Goal: Task Accomplishment & Management: Use online tool/utility

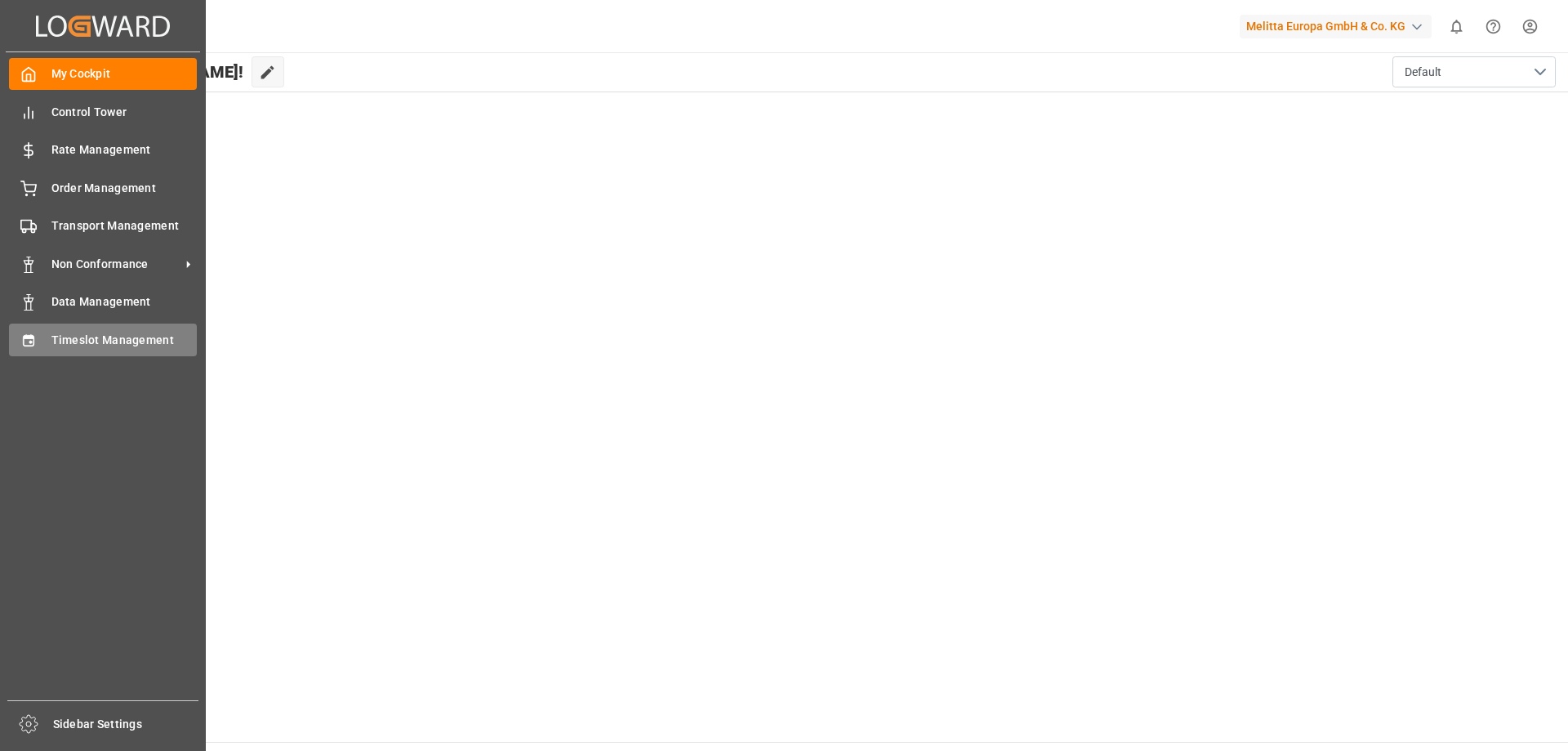
click at [68, 336] on span "Timeslot Management" at bounding box center [124, 339] width 146 height 17
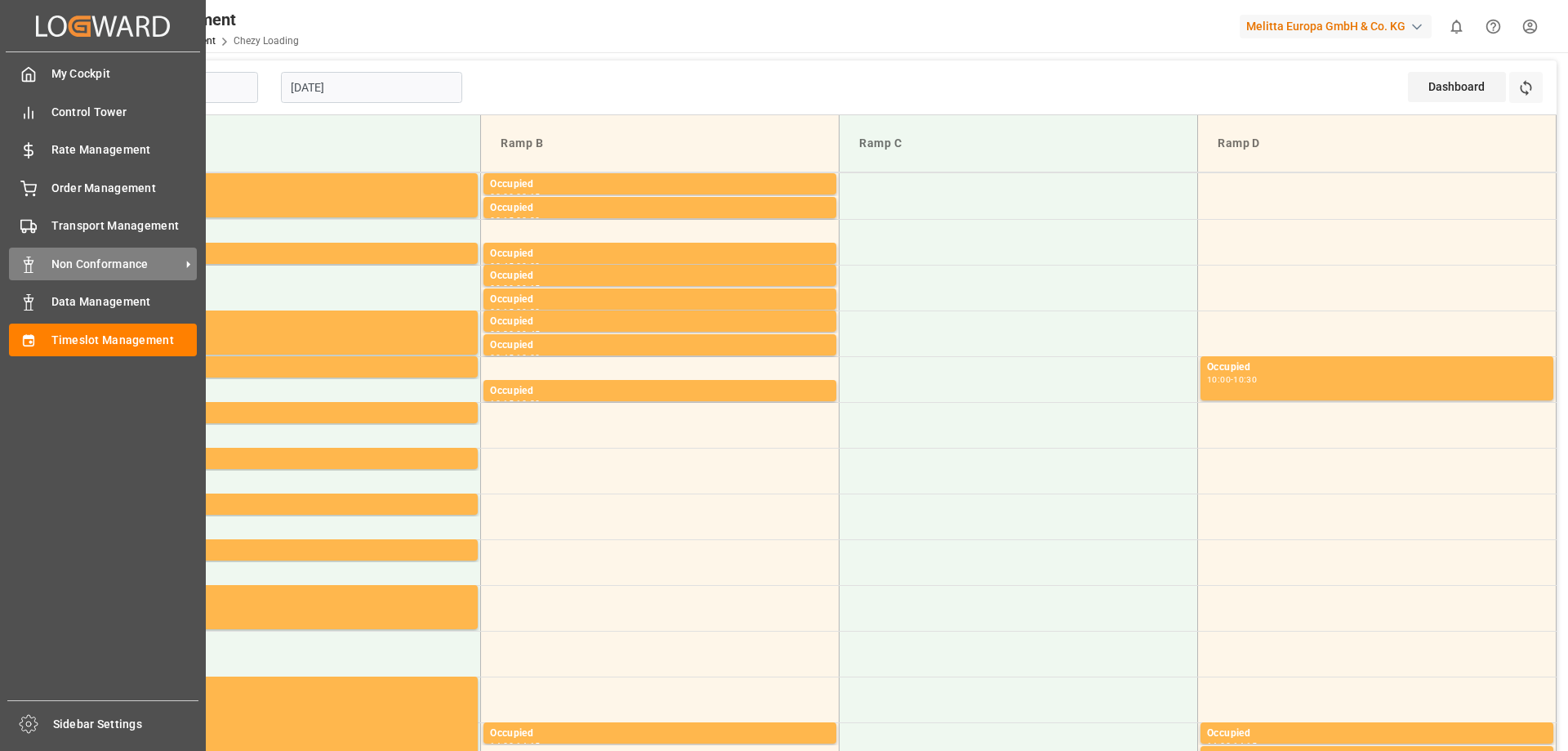
type input "Chezy Loading"
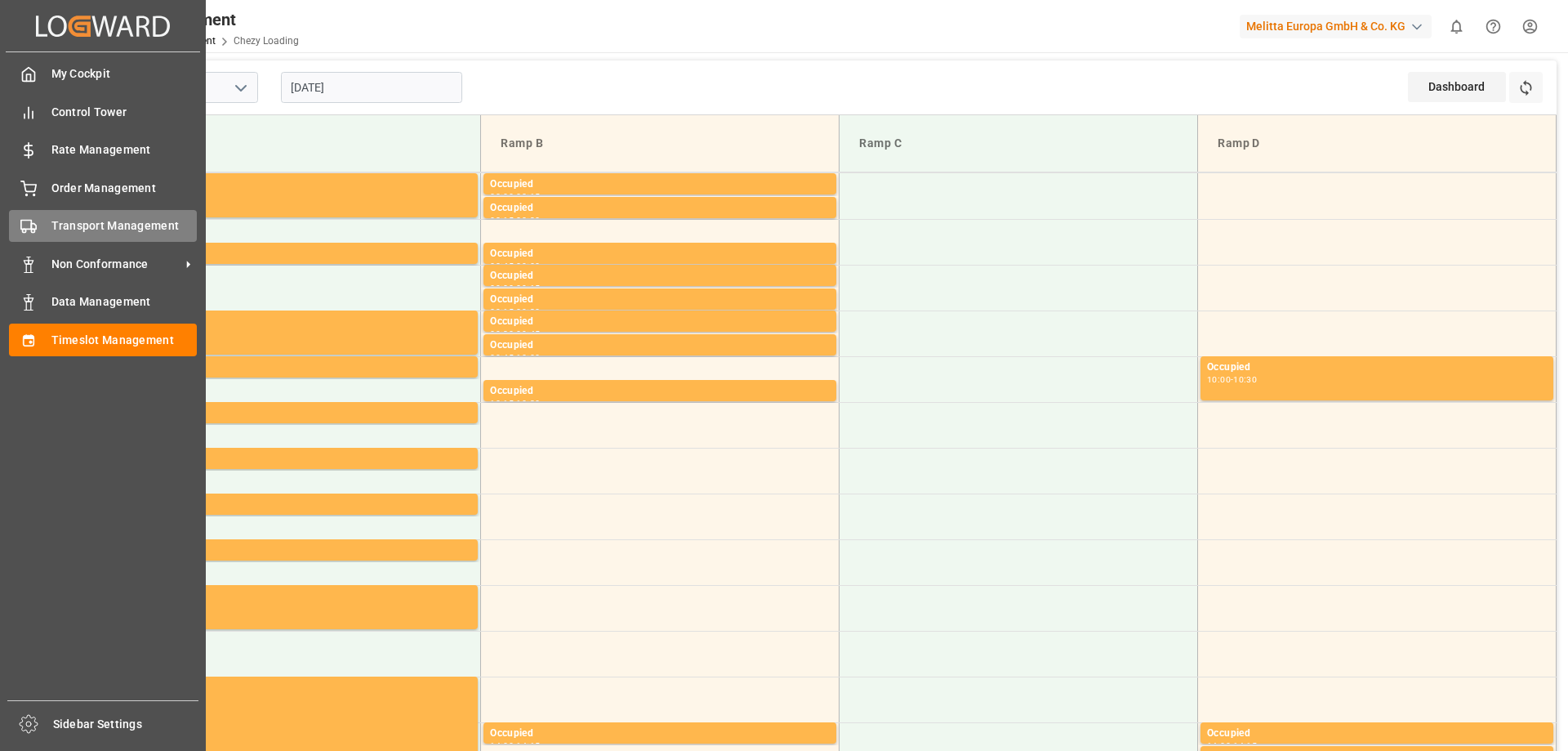
click at [128, 220] on span "Transport Management" at bounding box center [124, 225] width 146 height 17
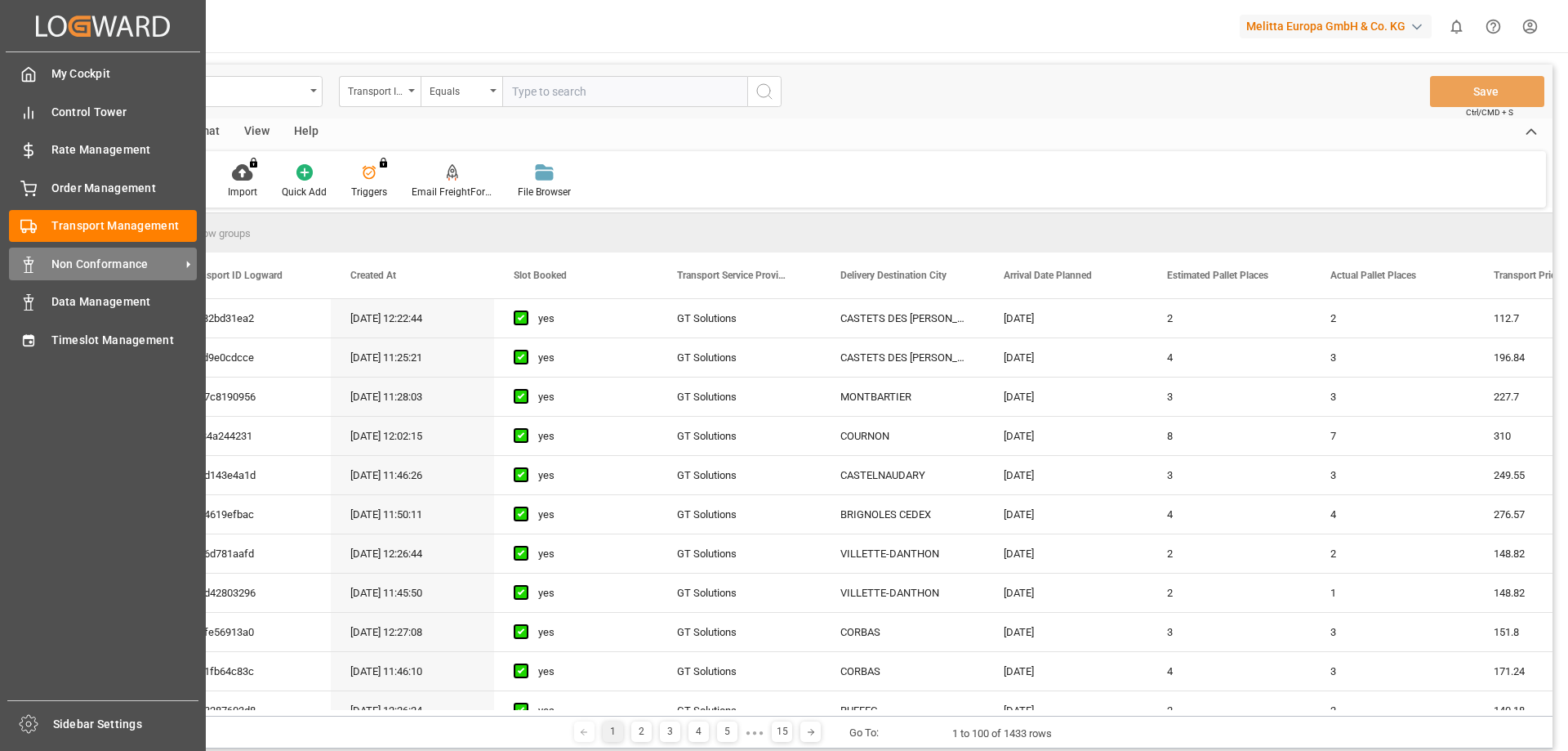
click at [107, 259] on span "Non Conformance" at bounding box center [115, 263] width 129 height 17
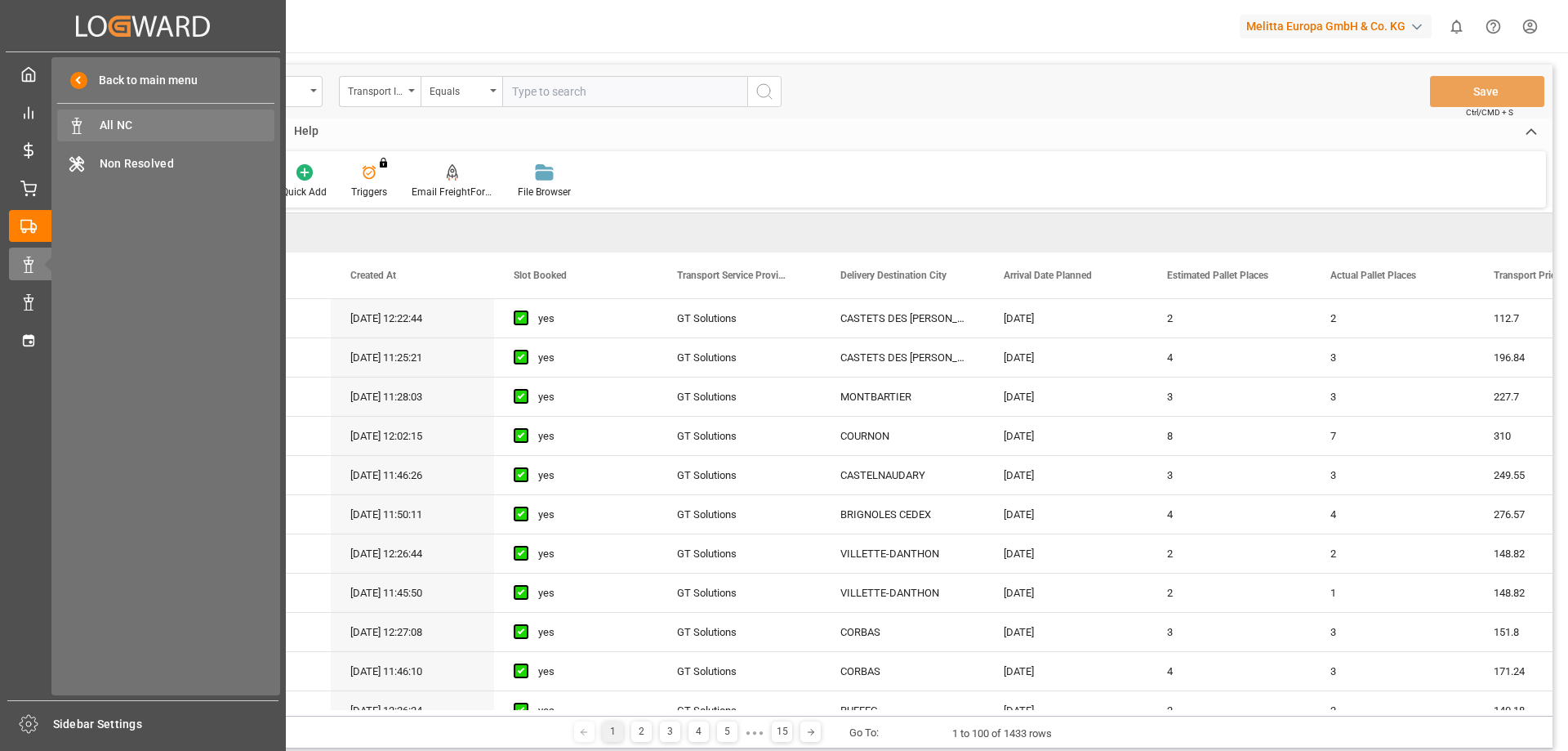
click at [167, 127] on span "All NC" at bounding box center [187, 125] width 176 height 17
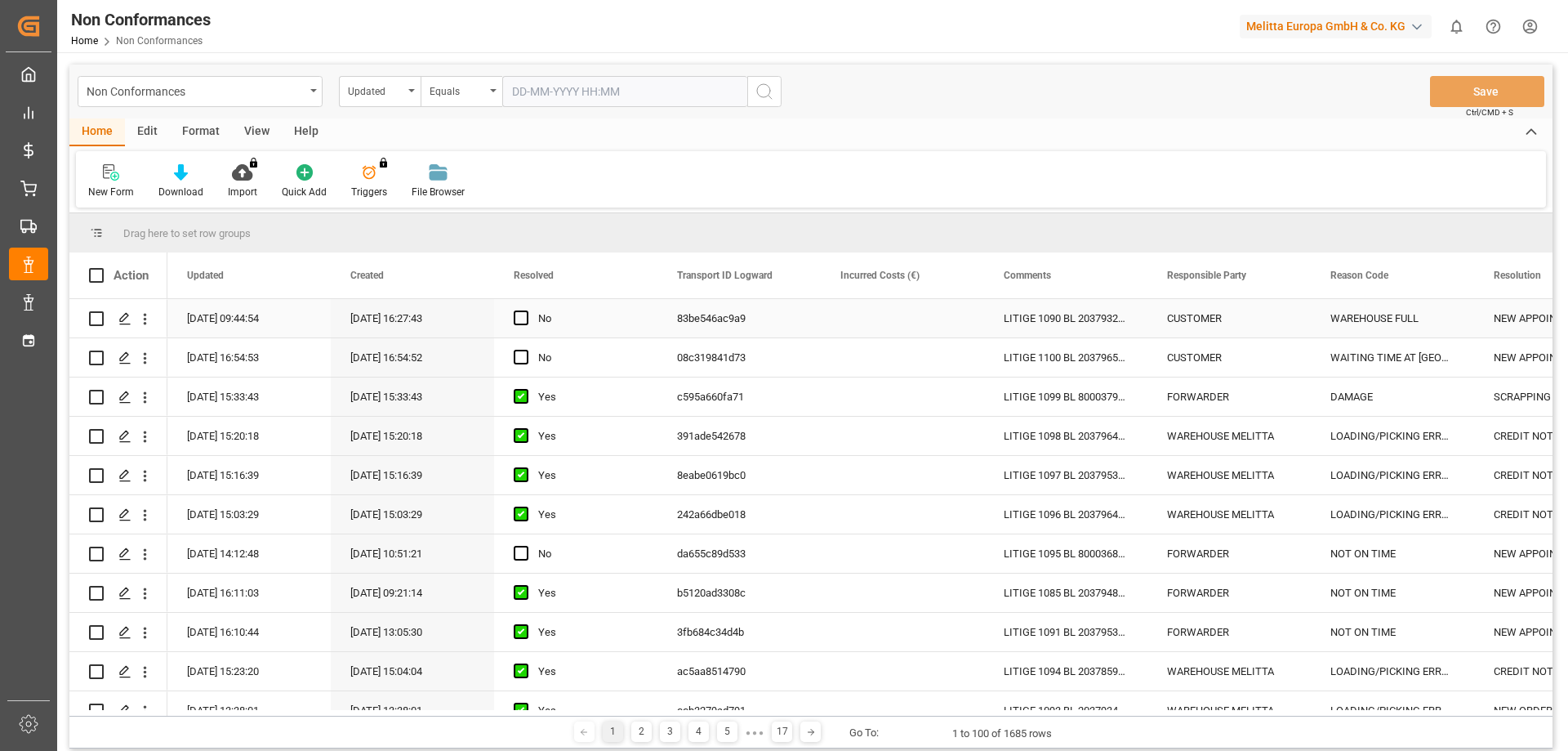
click at [790, 316] on div "83be546ac9a9" at bounding box center [739, 318] width 163 height 38
click at [244, 319] on div "[DATE] 09:44:54" at bounding box center [249, 318] width 163 height 38
click at [127, 318] on icon "Press SPACE to select this row." at bounding box center [125, 318] width 13 height 13
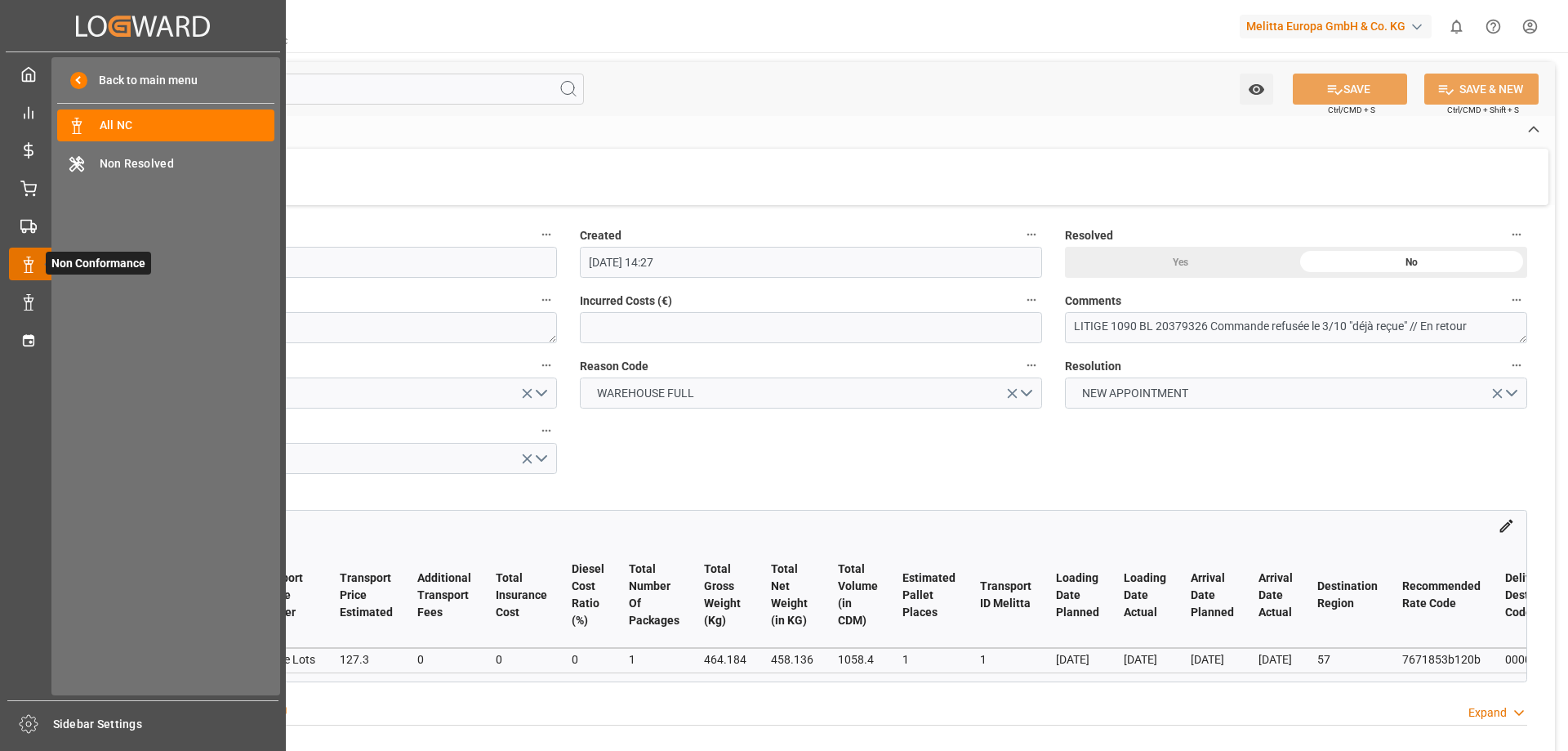
click at [42, 268] on icon at bounding box center [48, 263] width 34 height 34
click at [31, 336] on icon at bounding box center [28, 340] width 11 height 12
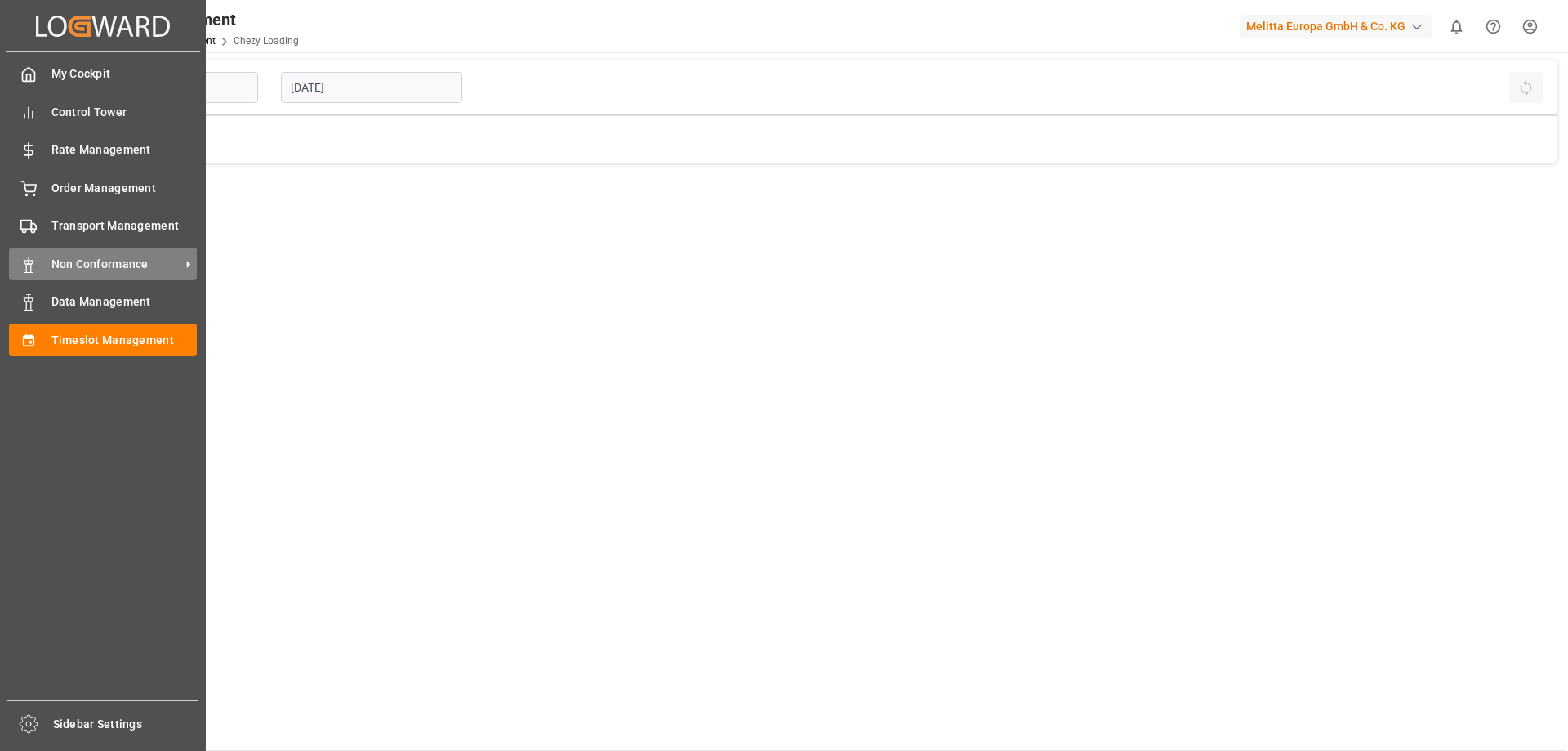
type input "Chezy Loading"
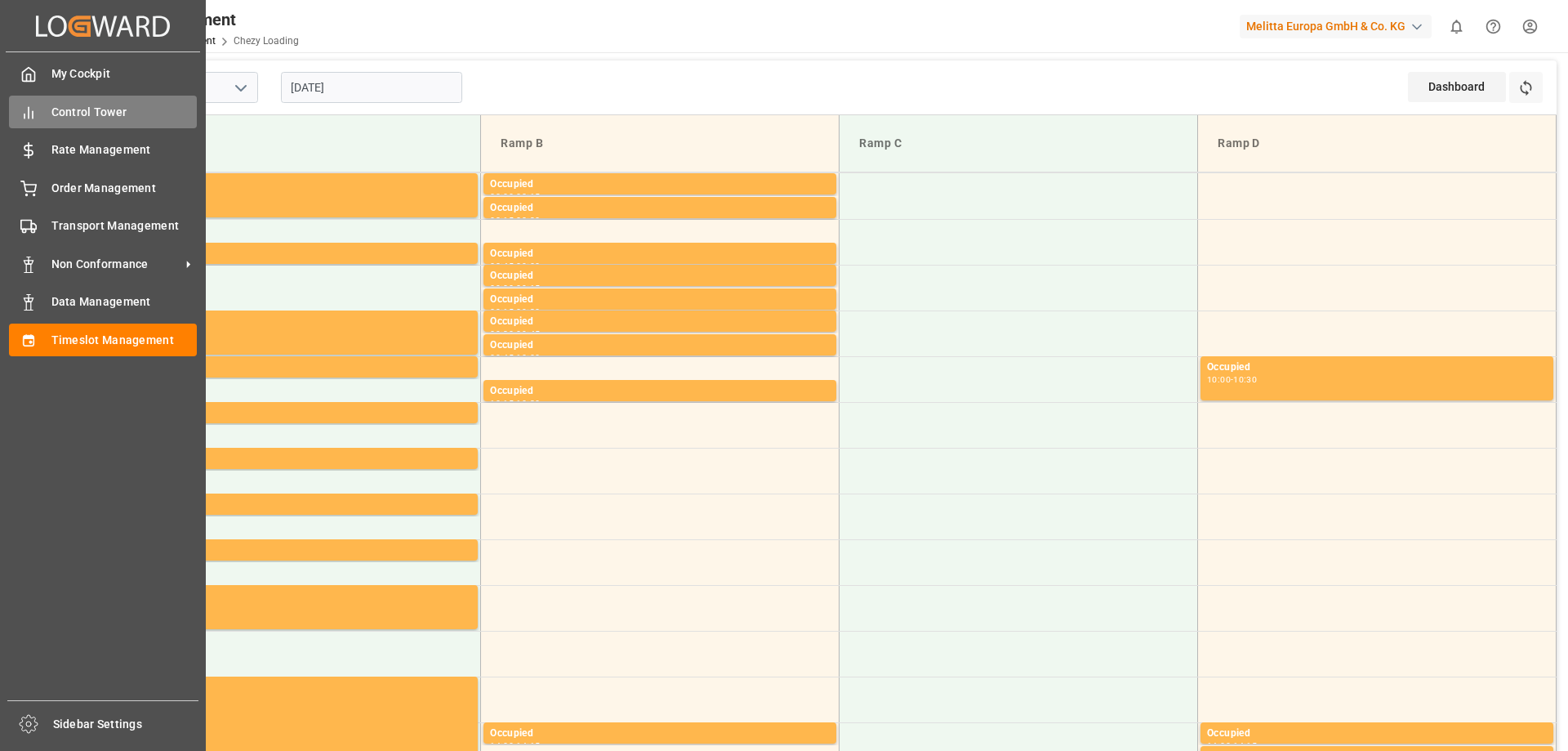
click at [129, 109] on span "Control Tower" at bounding box center [124, 112] width 146 height 17
